Goal: Task Accomplishment & Management: Use online tool/utility

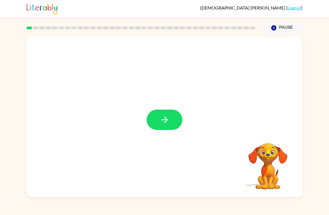
click at [158, 111] on button "button" at bounding box center [165, 120] width 36 height 20
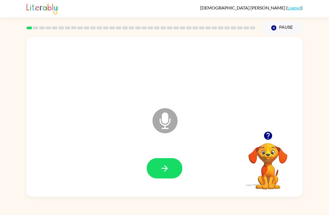
click at [159, 174] on button "button" at bounding box center [165, 168] width 36 height 20
click at [161, 170] on icon "button" at bounding box center [165, 168] width 10 height 10
click at [157, 166] on button "button" at bounding box center [165, 168] width 36 height 20
click at [154, 170] on button "button" at bounding box center [165, 168] width 36 height 20
click at [272, 134] on icon "button" at bounding box center [268, 136] width 10 height 10
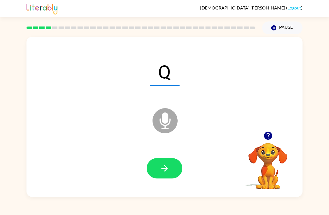
click at [40, 139] on div "Q Microphone The Microphone is here when it is your turn to talk" at bounding box center [164, 117] width 276 height 160
click at [164, 166] on icon "button" at bounding box center [165, 168] width 10 height 10
click at [273, 132] on button "button" at bounding box center [268, 136] width 14 height 14
click at [178, 169] on button "button" at bounding box center [165, 168] width 36 height 20
click at [168, 166] on icon "button" at bounding box center [165, 168] width 10 height 10
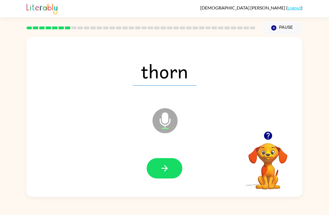
click at [167, 173] on icon "button" at bounding box center [165, 168] width 10 height 10
click at [168, 173] on icon "button" at bounding box center [165, 168] width 10 height 10
click at [165, 169] on icon "button" at bounding box center [165, 168] width 10 height 10
click at [177, 169] on button "button" at bounding box center [165, 168] width 36 height 20
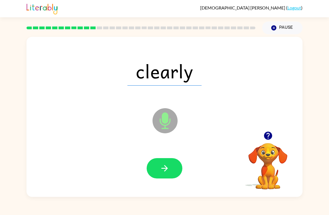
click at [176, 169] on button "button" at bounding box center [165, 168] width 36 height 20
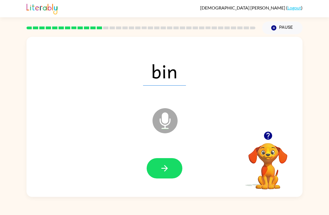
click at [178, 184] on div at bounding box center [164, 169] width 265 height 46
click at [166, 170] on icon "button" at bounding box center [164, 168] width 6 height 6
click at [171, 169] on button "button" at bounding box center [165, 168] width 36 height 20
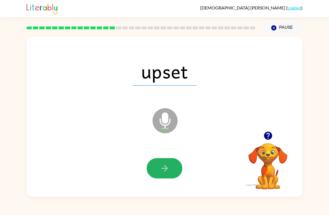
click at [169, 169] on icon "button" at bounding box center [165, 168] width 10 height 10
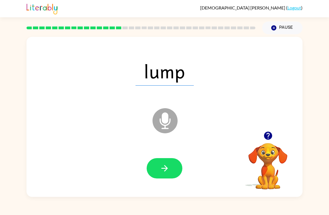
click at [164, 166] on icon "button" at bounding box center [165, 168] width 10 height 10
click at [170, 166] on button "button" at bounding box center [165, 168] width 36 height 20
click at [269, 139] on icon "button" at bounding box center [268, 136] width 8 height 8
click at [155, 171] on button "button" at bounding box center [165, 168] width 36 height 20
click at [156, 171] on button "button" at bounding box center [165, 168] width 36 height 20
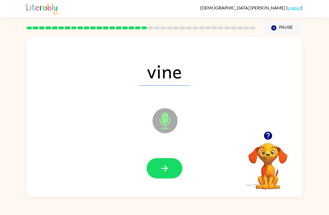
click at [151, 174] on button "button" at bounding box center [165, 168] width 36 height 20
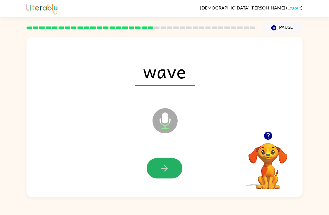
click at [167, 170] on icon "button" at bounding box center [165, 168] width 10 height 10
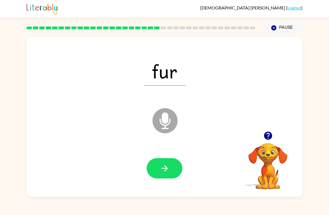
click at [163, 166] on icon "button" at bounding box center [165, 168] width 10 height 10
click at [161, 166] on icon "button" at bounding box center [165, 168] width 10 height 10
click at [181, 169] on button "button" at bounding box center [165, 168] width 36 height 20
click at [174, 162] on button "button" at bounding box center [165, 168] width 36 height 20
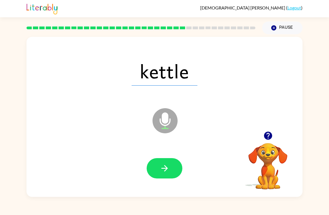
click at [175, 164] on button "button" at bounding box center [165, 168] width 36 height 20
click at [177, 171] on button "button" at bounding box center [165, 168] width 36 height 20
click at [162, 169] on icon "button" at bounding box center [165, 168] width 10 height 10
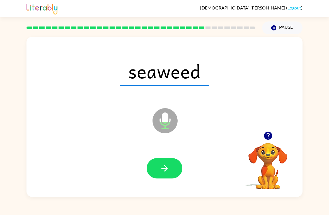
click at [177, 166] on button "button" at bounding box center [165, 168] width 36 height 20
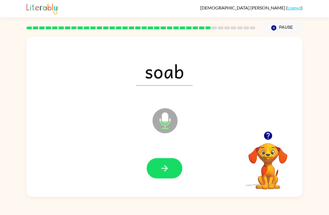
click at [157, 170] on button "button" at bounding box center [165, 168] width 36 height 20
click at [176, 174] on button "button" at bounding box center [165, 168] width 36 height 20
click at [166, 173] on icon "button" at bounding box center [165, 168] width 10 height 10
click at [172, 167] on button "button" at bounding box center [165, 168] width 36 height 20
click at [170, 161] on button "button" at bounding box center [165, 168] width 36 height 20
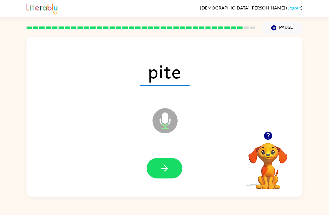
click at [173, 169] on button "button" at bounding box center [165, 168] width 36 height 20
click at [169, 183] on div at bounding box center [164, 169] width 265 height 46
click at [165, 182] on div at bounding box center [164, 169] width 265 height 46
click at [155, 171] on button "button" at bounding box center [165, 168] width 36 height 20
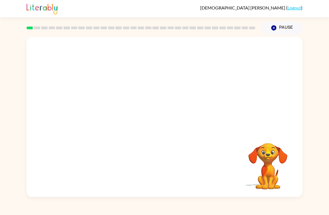
click at [151, 87] on video "Your browser must support playing .mp4 files to use Literably. Please try using…" at bounding box center [164, 84] width 276 height 95
click at [170, 124] on div at bounding box center [165, 120] width 36 height 20
click at [176, 118] on div at bounding box center [165, 120] width 36 height 20
click at [183, 114] on div at bounding box center [164, 117] width 276 height 160
click at [175, 119] on button "button" at bounding box center [165, 120] width 36 height 20
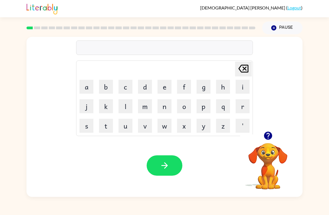
click at [244, 110] on button "r" at bounding box center [243, 106] width 14 height 14
click at [132, 122] on button "u" at bounding box center [125, 126] width 14 height 14
click at [147, 90] on button "d" at bounding box center [145, 87] width 14 height 14
click at [164, 179] on div "Your browser must support playing .mp4 files to use Literably. Please try using…" at bounding box center [164, 165] width 276 height 63
click at [168, 165] on icon "button" at bounding box center [165, 166] width 10 height 10
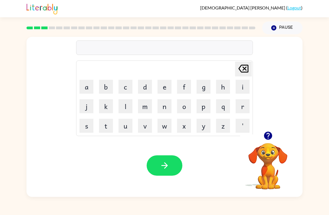
click at [147, 87] on button "d" at bounding box center [145, 87] width 14 height 14
click at [165, 93] on button "e" at bounding box center [165, 87] width 14 height 14
click at [167, 108] on button "n" at bounding box center [165, 106] width 14 height 14
click at [157, 175] on button "button" at bounding box center [165, 165] width 36 height 20
click at [165, 170] on div at bounding box center [165, 165] width 36 height 20
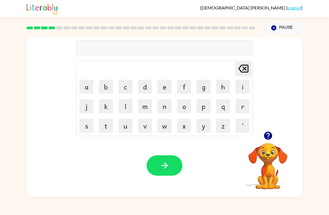
click at [79, 135] on table "[PERSON_NAME] last character input a b c d e f g h i j k l m n o p q r s t u v …" at bounding box center [164, 98] width 176 height 75
click at [88, 130] on button "s" at bounding box center [86, 126] width 14 height 14
click at [201, 112] on button "p" at bounding box center [204, 106] width 14 height 14
click at [185, 106] on button "o" at bounding box center [184, 106] width 14 height 14
click at [101, 124] on button "t" at bounding box center [106, 126] width 14 height 14
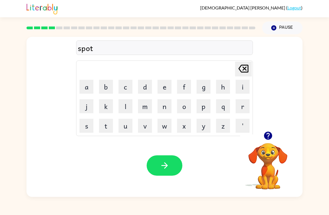
click at [171, 175] on button "button" at bounding box center [165, 165] width 36 height 20
click at [92, 125] on button "s" at bounding box center [86, 126] width 14 height 14
click at [167, 90] on button "e" at bounding box center [165, 87] width 14 height 14
click at [106, 132] on button "t" at bounding box center [106, 126] width 14 height 14
click at [169, 173] on button "button" at bounding box center [165, 165] width 36 height 20
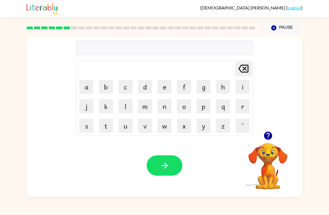
click at [209, 110] on button "p" at bounding box center [204, 106] width 14 height 14
click at [248, 89] on button "i" at bounding box center [243, 87] width 14 height 14
click at [165, 86] on button "e" at bounding box center [165, 87] width 14 height 14
click at [158, 175] on button "button" at bounding box center [165, 165] width 36 height 20
click at [125, 90] on button "c" at bounding box center [125, 87] width 14 height 14
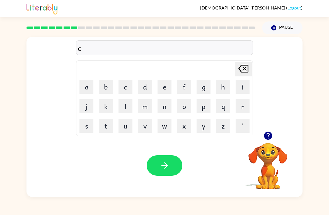
click at [86, 88] on button "a" at bounding box center [86, 87] width 14 height 14
click at [168, 105] on button "n" at bounding box center [165, 106] width 14 height 14
click at [146, 83] on button "d" at bounding box center [145, 87] width 14 height 14
click at [164, 163] on icon "button" at bounding box center [165, 166] width 10 height 10
click at [98, 95] on td "b" at bounding box center [105, 86] width 19 height 19
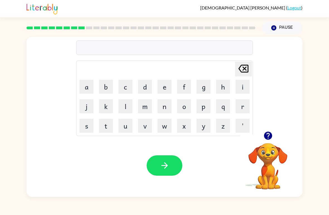
click at [98, 95] on td "b" at bounding box center [105, 86] width 19 height 19
click at [89, 88] on button "a" at bounding box center [86, 87] width 14 height 14
click at [101, 125] on button "t" at bounding box center [106, 126] width 14 height 14
click at [222, 83] on button "h" at bounding box center [223, 87] width 14 height 14
click at [246, 72] on icon "[PERSON_NAME] last character input" at bounding box center [243, 68] width 13 height 13
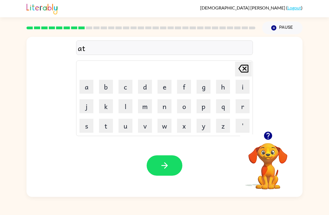
click at [245, 71] on icon "[PERSON_NAME] last character input" at bounding box center [243, 68] width 13 height 13
click at [108, 90] on button "b" at bounding box center [106, 87] width 14 height 14
click at [84, 88] on button "a" at bounding box center [86, 87] width 14 height 14
click at [103, 129] on button "t" at bounding box center [106, 126] width 14 height 14
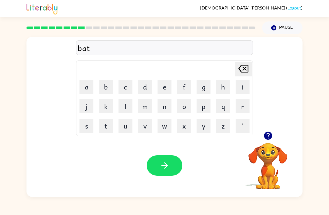
click at [228, 80] on button "h" at bounding box center [223, 87] width 14 height 14
click at [180, 165] on button "button" at bounding box center [165, 165] width 36 height 20
click at [127, 86] on button "c" at bounding box center [125, 87] width 14 height 14
click at [126, 108] on button "l" at bounding box center [125, 106] width 14 height 14
click at [87, 89] on button "a" at bounding box center [86, 87] width 14 height 14
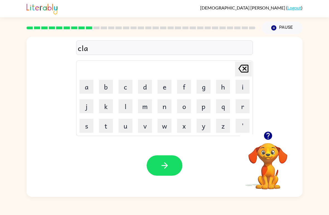
click at [159, 105] on button "n" at bounding box center [165, 106] width 14 height 14
click at [165, 166] on icon "button" at bounding box center [164, 165] width 6 height 6
click at [90, 123] on button "s" at bounding box center [86, 126] width 14 height 14
click at [217, 92] on button "h" at bounding box center [223, 87] width 14 height 14
click at [182, 108] on button "o" at bounding box center [184, 106] width 14 height 14
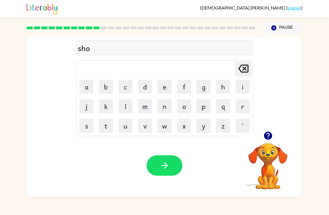
click at [107, 110] on button "k" at bounding box center [106, 106] width 14 height 14
click at [173, 159] on button "button" at bounding box center [165, 165] width 36 height 20
click at [205, 87] on button "g" at bounding box center [204, 87] width 14 height 14
click at [89, 84] on button "a" at bounding box center [86, 87] width 14 height 14
click at [219, 125] on button "z" at bounding box center [223, 126] width 14 height 14
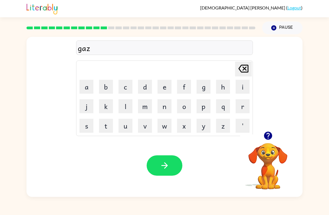
click at [163, 91] on button "e" at bounding box center [165, 87] width 14 height 14
click at [163, 172] on button "button" at bounding box center [165, 165] width 36 height 20
click at [272, 135] on icon "button" at bounding box center [268, 136] width 10 height 10
click at [165, 87] on button "e" at bounding box center [165, 87] width 14 height 14
click at [188, 123] on button "x" at bounding box center [184, 126] width 14 height 14
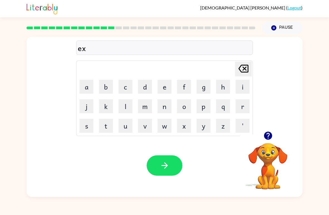
click at [107, 90] on button "b" at bounding box center [106, 87] width 14 height 14
click at [125, 107] on button "l" at bounding box center [125, 106] width 14 height 14
click at [182, 113] on button "o" at bounding box center [184, 106] width 14 height 14
click at [148, 89] on button "d" at bounding box center [145, 87] width 14 height 14
click at [167, 163] on icon "button" at bounding box center [165, 166] width 10 height 10
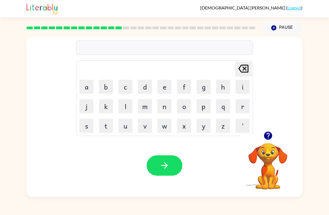
click at [88, 128] on button "s" at bounding box center [86, 126] width 14 height 14
click at [164, 120] on button "w" at bounding box center [165, 126] width 14 height 14
click at [169, 91] on button "e" at bounding box center [165, 87] width 14 height 14
click at [168, 107] on button "n" at bounding box center [165, 106] width 14 height 14
click at [163, 89] on button "e" at bounding box center [165, 87] width 14 height 14
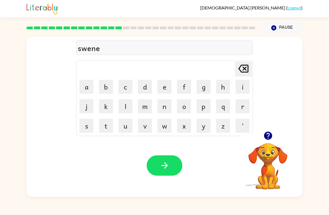
click at [104, 121] on button "t" at bounding box center [106, 126] width 14 height 14
click at [171, 170] on button "button" at bounding box center [165, 165] width 36 height 20
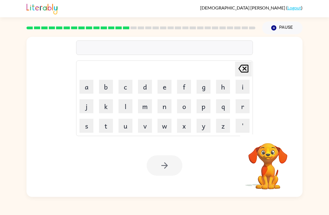
click at [221, 92] on button "h" at bounding box center [223, 87] width 14 height 14
click at [248, 88] on button "i" at bounding box center [243, 87] width 14 height 14
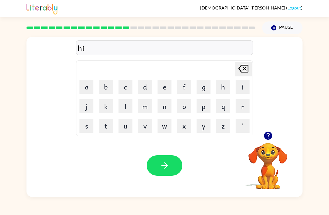
click at [111, 125] on button "t" at bounding box center [106, 126] width 14 height 14
click at [111, 84] on button "b" at bounding box center [106, 87] width 14 height 14
click at [186, 106] on button "o" at bounding box center [184, 106] width 14 height 14
click at [162, 165] on icon "button" at bounding box center [165, 166] width 10 height 10
click at [190, 85] on button "f" at bounding box center [184, 87] width 14 height 14
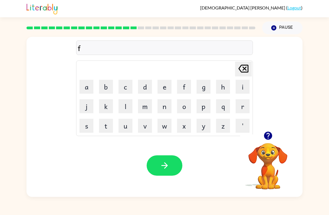
click at [187, 102] on button "o" at bounding box center [184, 106] width 14 height 14
click at [186, 86] on button "f" at bounding box center [184, 87] width 14 height 14
click at [241, 72] on icon at bounding box center [243, 69] width 10 height 8
click at [114, 100] on td "k" at bounding box center [105, 106] width 19 height 19
click at [107, 105] on button "k" at bounding box center [106, 106] width 14 height 14
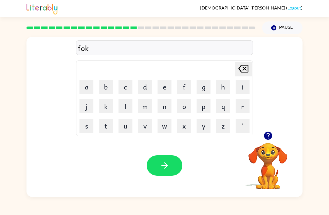
click at [170, 166] on button "button" at bounding box center [165, 165] width 36 height 20
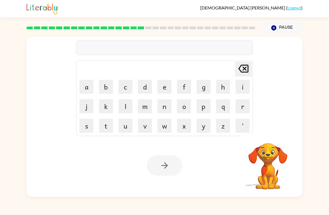
click at [168, 125] on button "w" at bounding box center [165, 126] width 14 height 14
click at [165, 87] on button "e" at bounding box center [165, 87] width 14 height 14
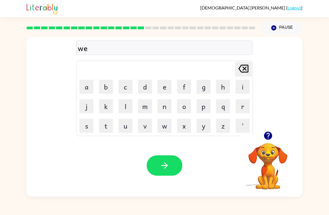
click at [150, 90] on button "d" at bounding box center [145, 87] width 14 height 14
click at [239, 73] on icon "[PERSON_NAME] last character input" at bounding box center [243, 68] width 13 height 13
click at [101, 83] on button "b" at bounding box center [106, 87] width 14 height 14
click at [173, 156] on button "button" at bounding box center [165, 165] width 36 height 20
click at [87, 126] on button "s" at bounding box center [86, 126] width 14 height 14
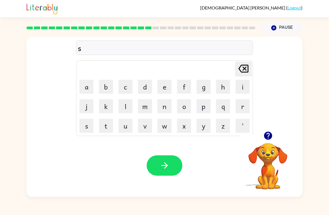
click at [132, 106] on button "l" at bounding box center [125, 106] width 14 height 14
click at [164, 89] on button "e" at bounding box center [165, 87] width 14 height 14
click at [104, 128] on button "t" at bounding box center [106, 126] width 14 height 14
click at [247, 71] on icon "[PERSON_NAME] last character input" at bounding box center [243, 68] width 13 height 13
click at [165, 88] on button "e" at bounding box center [165, 87] width 14 height 14
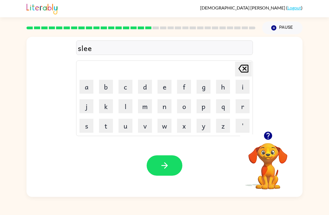
click at [165, 88] on button "e" at bounding box center [165, 87] width 14 height 14
click at [106, 130] on button "t" at bounding box center [106, 126] width 14 height 14
click at [162, 164] on icon "button" at bounding box center [165, 166] width 10 height 10
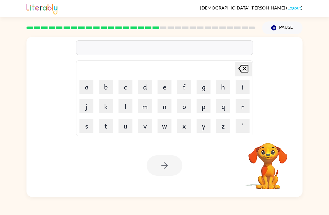
click at [240, 75] on icon "[PERSON_NAME] last character input" at bounding box center [243, 68] width 13 height 13
click at [222, 92] on button "h" at bounding box center [223, 87] width 14 height 14
click at [93, 86] on button "a" at bounding box center [86, 87] width 14 height 14
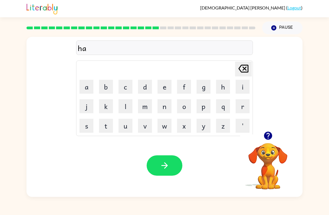
click at [243, 106] on button "r" at bounding box center [243, 106] width 14 height 14
click at [151, 82] on button "d" at bounding box center [145, 87] width 14 height 14
click at [175, 166] on button "button" at bounding box center [165, 165] width 36 height 20
click at [238, 108] on button "r" at bounding box center [243, 106] width 14 height 14
click at [182, 105] on button "o" at bounding box center [184, 106] width 14 height 14
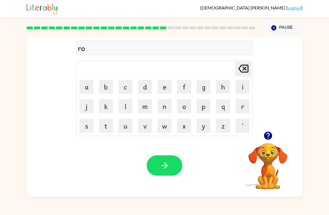
click at [146, 89] on button "d" at bounding box center [145, 87] width 14 height 14
click at [171, 169] on button "button" at bounding box center [165, 165] width 36 height 20
click at [241, 110] on button "r" at bounding box center [243, 106] width 14 height 14
click at [161, 87] on button "e" at bounding box center [165, 87] width 14 height 14
click at [93, 126] on button "s" at bounding box center [86, 126] width 14 height 14
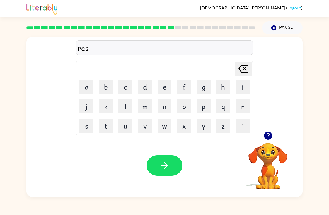
click at [94, 127] on td "s" at bounding box center [86, 125] width 19 height 19
click at [106, 125] on button "t" at bounding box center [106, 126] width 14 height 14
click at [243, 91] on button "i" at bounding box center [243, 87] width 14 height 14
click at [147, 86] on button "d" at bounding box center [145, 87] width 14 height 14
click at [163, 168] on icon "button" at bounding box center [165, 166] width 10 height 10
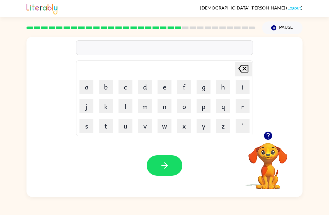
click at [163, 127] on button "w" at bounding box center [165, 126] width 14 height 14
click at [87, 88] on button "a" at bounding box center [86, 87] width 14 height 14
click at [108, 106] on button "k" at bounding box center [106, 106] width 14 height 14
click at [170, 87] on button "e" at bounding box center [165, 87] width 14 height 14
click at [175, 183] on div "Your browser must support playing .mp4 files to use Literably. Please try using…" at bounding box center [164, 165] width 276 height 63
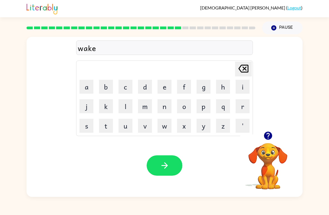
click at [170, 167] on button "button" at bounding box center [165, 165] width 36 height 20
click at [93, 122] on button "s" at bounding box center [86, 126] width 14 height 14
click at [166, 104] on button "n" at bounding box center [165, 106] width 14 height 14
click at [186, 108] on button "o" at bounding box center [184, 106] width 14 height 14
click at [273, 140] on icon "button" at bounding box center [268, 136] width 10 height 10
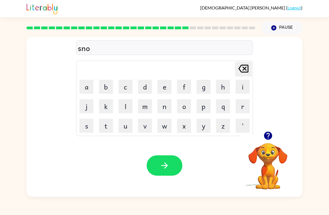
click at [146, 107] on button "m" at bounding box center [145, 106] width 14 height 14
click at [86, 86] on button "a" at bounding box center [86, 87] width 14 height 14
click at [183, 110] on button "o" at bounding box center [184, 106] width 14 height 14
click at [239, 75] on icon "[PERSON_NAME] last character input" at bounding box center [243, 68] width 13 height 13
click at [164, 107] on button "n" at bounding box center [165, 106] width 14 height 14
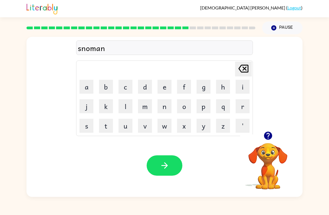
click at [164, 164] on icon "button" at bounding box center [165, 166] width 10 height 10
click at [167, 124] on button "w" at bounding box center [165, 126] width 14 height 14
click at [170, 109] on button "n" at bounding box center [165, 106] width 14 height 14
click at [246, 74] on icon "[PERSON_NAME] last character input" at bounding box center [243, 68] width 13 height 13
click at [245, 87] on button "i" at bounding box center [243, 87] width 14 height 14
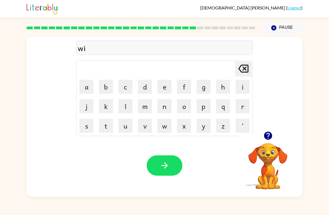
click at [168, 109] on button "n" at bounding box center [165, 106] width 14 height 14
click at [105, 129] on button "t" at bounding box center [106, 126] width 14 height 14
click at [160, 93] on button "e" at bounding box center [165, 87] width 14 height 14
click at [249, 105] on button "r" at bounding box center [243, 106] width 14 height 14
click at [176, 166] on button "button" at bounding box center [165, 165] width 36 height 20
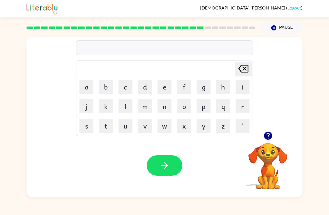
click at [124, 85] on button "c" at bounding box center [125, 87] width 14 height 14
click at [229, 81] on button "h" at bounding box center [223, 87] width 14 height 14
click at [163, 85] on button "e" at bounding box center [165, 87] width 14 height 14
click at [147, 89] on button "d" at bounding box center [145, 87] width 14 height 14
click at [244, 70] on icon at bounding box center [243, 69] width 10 height 8
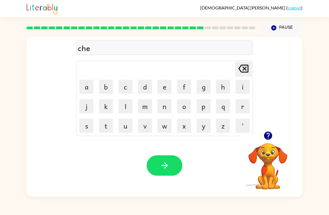
click at [250, 61] on div "che [PERSON_NAME] last character input a b c d e f g h i j k l m n o p q r s t …" at bounding box center [164, 84] width 177 height 104
click at [245, 103] on button "r" at bounding box center [243, 106] width 14 height 14
click at [127, 89] on button "c" at bounding box center [125, 87] width 14 height 14
click at [221, 90] on button "h" at bounding box center [223, 87] width 14 height 14
click at [171, 85] on button "e" at bounding box center [165, 87] width 14 height 14
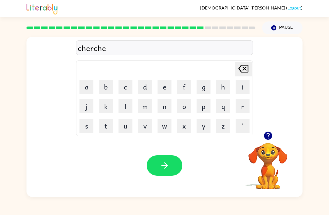
click at [88, 125] on button "s" at bounding box center [86, 126] width 14 height 14
click at [108, 128] on button "t" at bounding box center [106, 126] width 14 height 14
click at [172, 170] on button "button" at bounding box center [165, 165] width 36 height 20
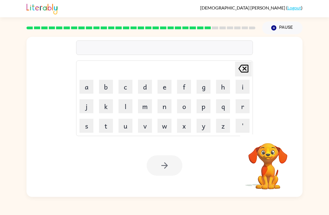
click at [84, 124] on button "s" at bounding box center [86, 126] width 14 height 14
click at [111, 127] on button "t" at bounding box center [106, 126] width 14 height 14
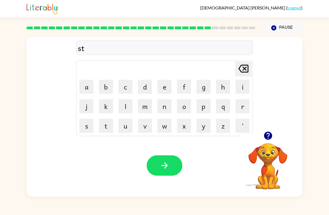
click at [163, 89] on button "e" at bounding box center [165, 87] width 14 height 14
click at [168, 112] on button "n" at bounding box center [165, 106] width 14 height 14
click at [149, 88] on button "d" at bounding box center [145, 87] width 14 height 14
click at [170, 164] on button "button" at bounding box center [165, 165] width 36 height 20
click at [121, 87] on button "c" at bounding box center [125, 87] width 14 height 14
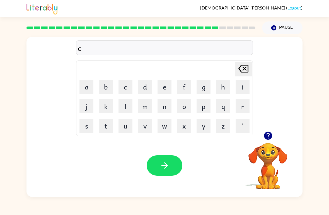
click at [185, 107] on button "o" at bounding box center [184, 106] width 14 height 14
click at [165, 110] on button "n" at bounding box center [165, 106] width 14 height 14
click at [167, 86] on button "e" at bounding box center [165, 87] width 14 height 14
click at [167, 173] on button "button" at bounding box center [165, 165] width 36 height 20
click at [130, 89] on button "c" at bounding box center [125, 87] width 14 height 14
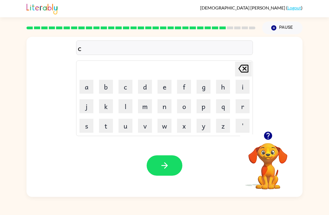
click at [228, 92] on button "h" at bounding box center [223, 87] width 14 height 14
click at [88, 85] on button "a" at bounding box center [86, 87] width 14 height 14
click at [165, 105] on button "n" at bounding box center [165, 106] width 14 height 14
click at [163, 88] on button "e" at bounding box center [165, 87] width 14 height 14
click at [172, 169] on button "button" at bounding box center [165, 165] width 36 height 20
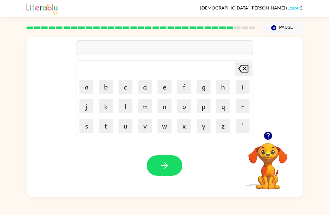
click at [88, 129] on button "s" at bounding box center [86, 126] width 14 height 14
click at [223, 89] on button "h" at bounding box center [223, 87] width 14 height 14
click at [127, 130] on button "u" at bounding box center [125, 126] width 14 height 14
click at [110, 129] on button "t" at bounding box center [106, 126] width 14 height 14
click at [170, 175] on button "button" at bounding box center [165, 165] width 36 height 20
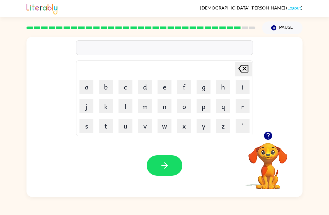
click at [187, 86] on button "f" at bounding box center [184, 87] width 14 height 14
click at [243, 88] on button "i" at bounding box center [243, 87] width 14 height 14
click at [234, 110] on td "r" at bounding box center [242, 106] width 19 height 19
click at [245, 109] on button "r" at bounding box center [243, 106] width 14 height 14
click at [91, 127] on button "s" at bounding box center [86, 126] width 14 height 14
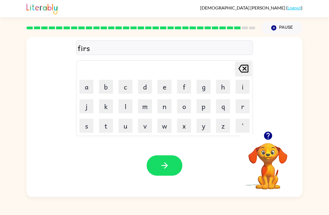
click at [91, 127] on button "s" at bounding box center [86, 126] width 14 height 14
click at [247, 71] on icon "[PERSON_NAME] last character input" at bounding box center [243, 68] width 13 height 13
click at [240, 70] on icon "[PERSON_NAME] last character input" at bounding box center [243, 68] width 13 height 13
click at [88, 124] on button "s" at bounding box center [86, 126] width 14 height 14
click at [105, 127] on button "t" at bounding box center [106, 126] width 14 height 14
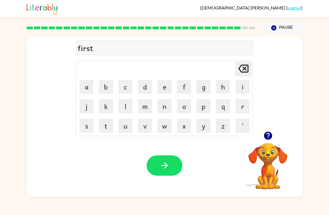
click at [180, 171] on button "button" at bounding box center [165, 165] width 36 height 20
click at [245, 112] on button "r" at bounding box center [243, 106] width 14 height 14
click at [219, 91] on button "h" at bounding box center [223, 87] width 14 height 14
click at [105, 126] on button "t" at bounding box center [106, 126] width 14 height 14
click at [162, 89] on button "e" at bounding box center [165, 87] width 14 height 14
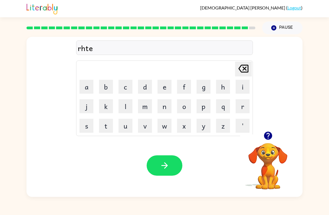
click at [174, 175] on button "button" at bounding box center [165, 165] width 36 height 20
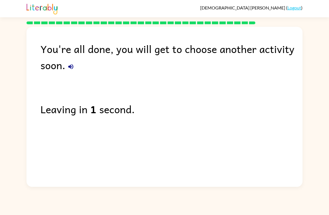
click at [147, 160] on div "You're all done, you will get to choose another activity soon. Leaving in 1 sec…" at bounding box center [164, 105] width 276 height 157
